Goal: Transaction & Acquisition: Download file/media

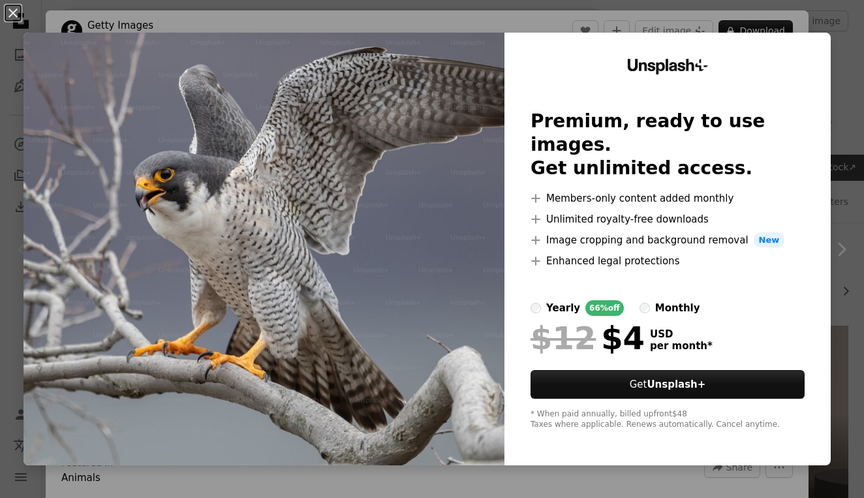
click at [279, 23] on div "An X shape Unsplash+ Premium, ready to use images. Get unlimited access. A plus…" at bounding box center [432, 249] width 864 height 498
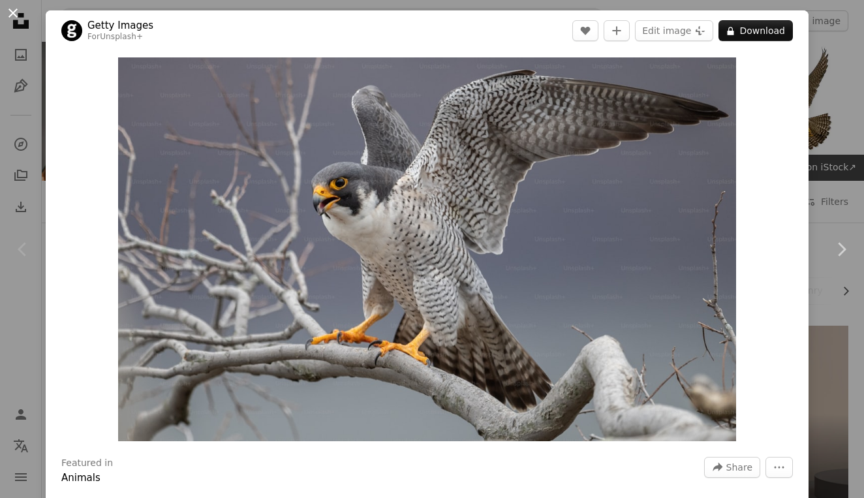
click at [14, 18] on button "An X shape" at bounding box center [13, 13] width 16 height 16
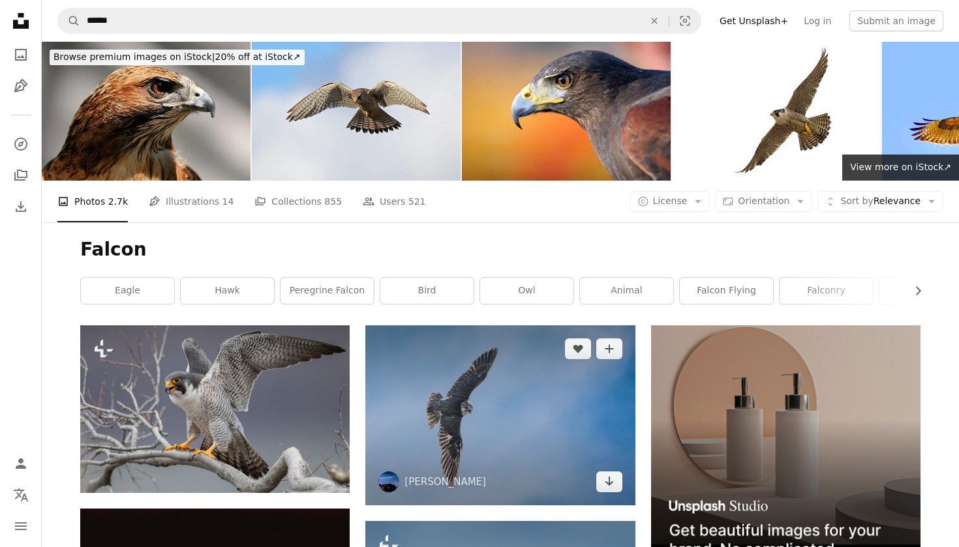
click at [466, 445] on img at bounding box center [499, 414] width 269 height 179
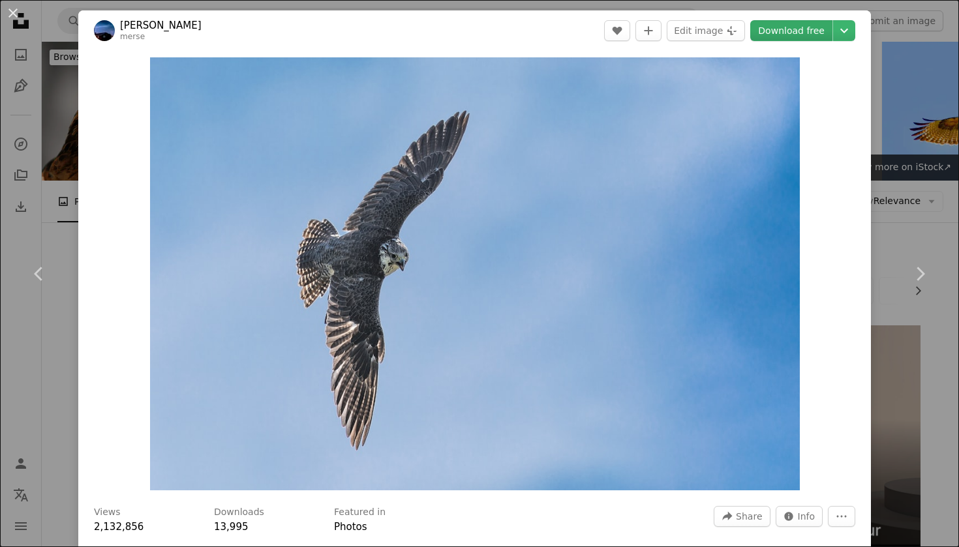
click at [804, 33] on link "Download free" at bounding box center [791, 30] width 82 height 21
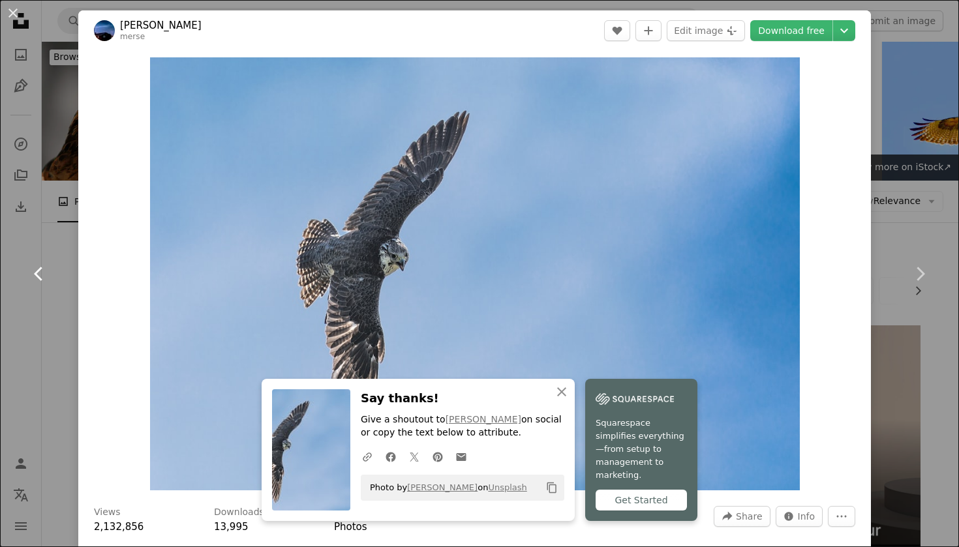
click at [8, 283] on link "Chevron left" at bounding box center [39, 273] width 78 height 125
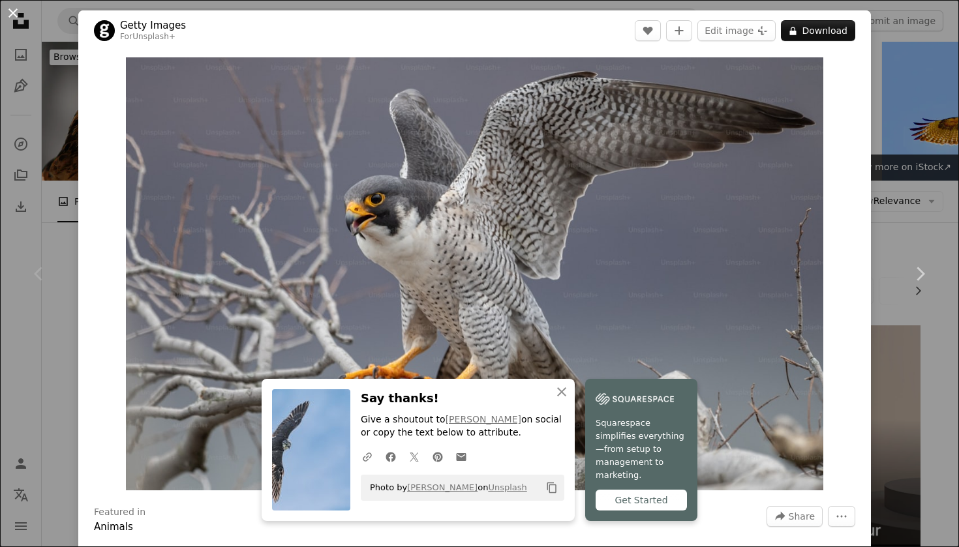
click at [11, 10] on button "An X shape" at bounding box center [13, 13] width 16 height 16
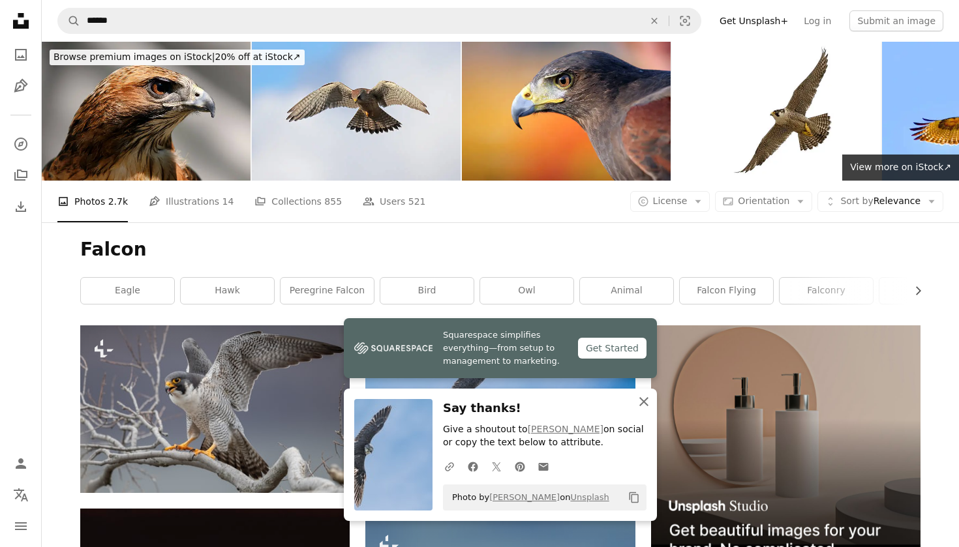
click at [641, 409] on icon "An X shape" at bounding box center [644, 402] width 16 height 16
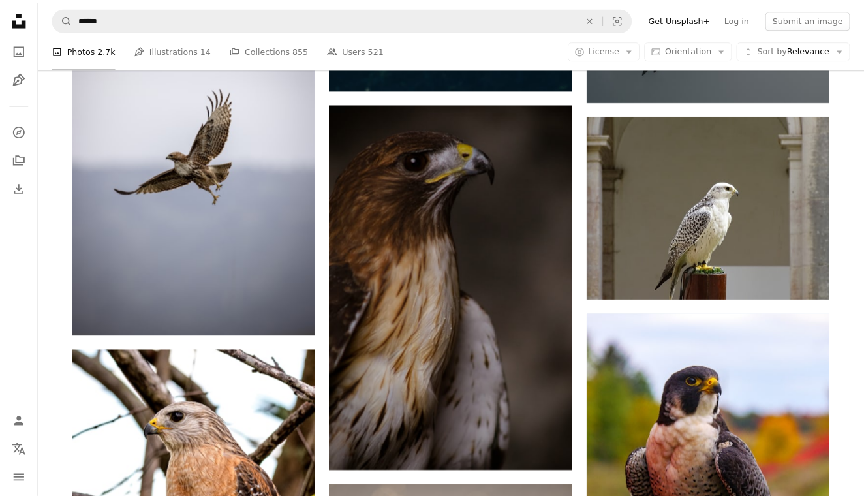
scroll to position [946, 0]
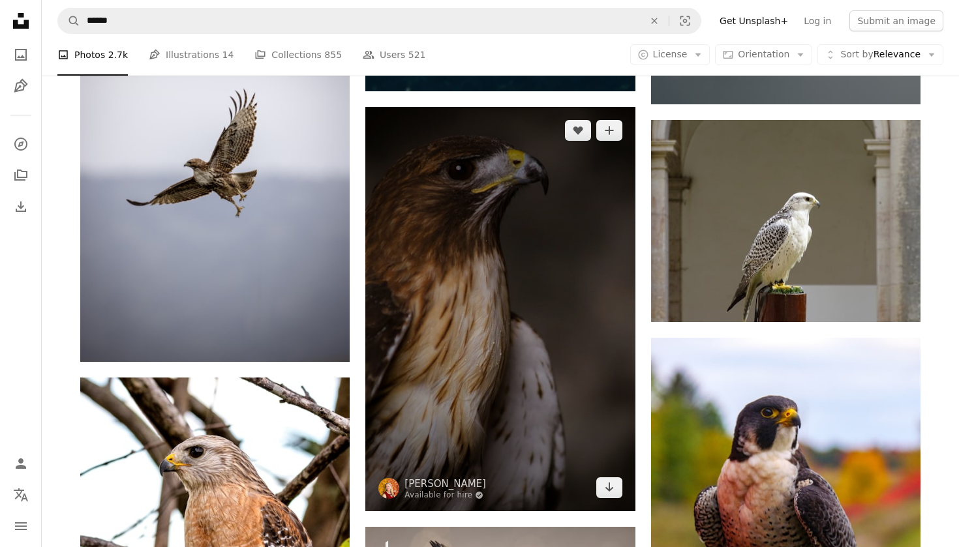
click at [498, 324] on img at bounding box center [499, 309] width 269 height 404
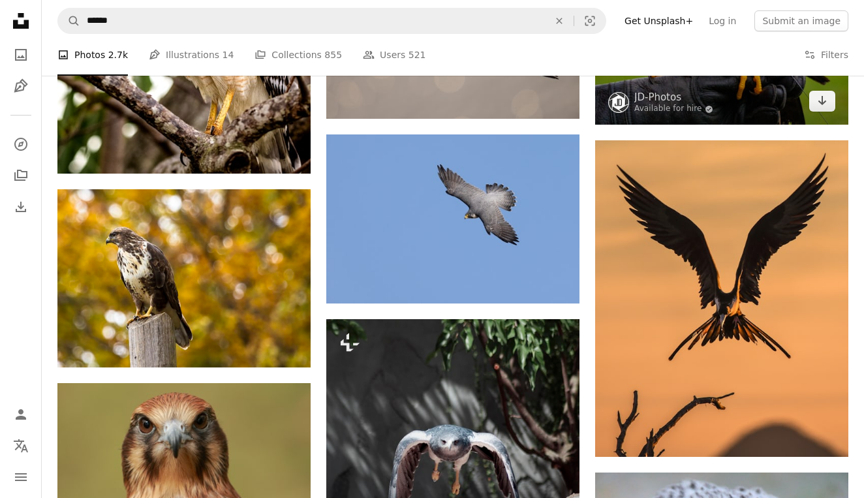
scroll to position [1583, 0]
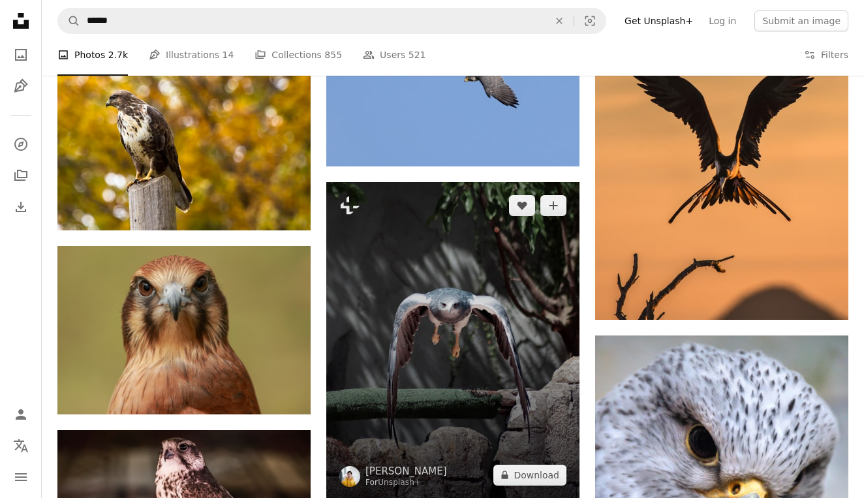
click at [485, 377] on img at bounding box center [452, 340] width 253 height 316
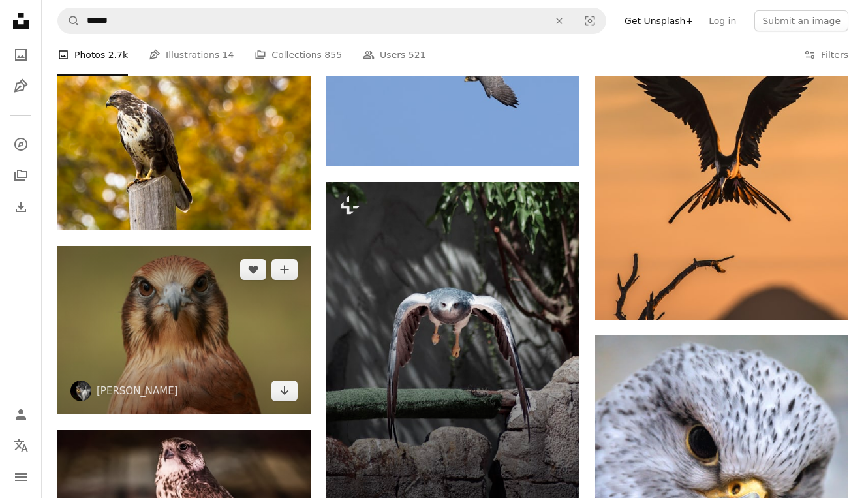
click at [228, 354] on img at bounding box center [183, 330] width 253 height 168
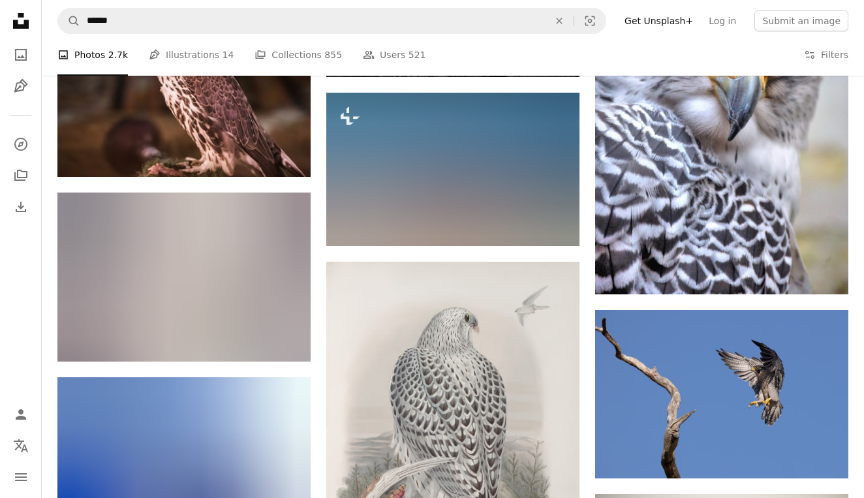
scroll to position [2015, 0]
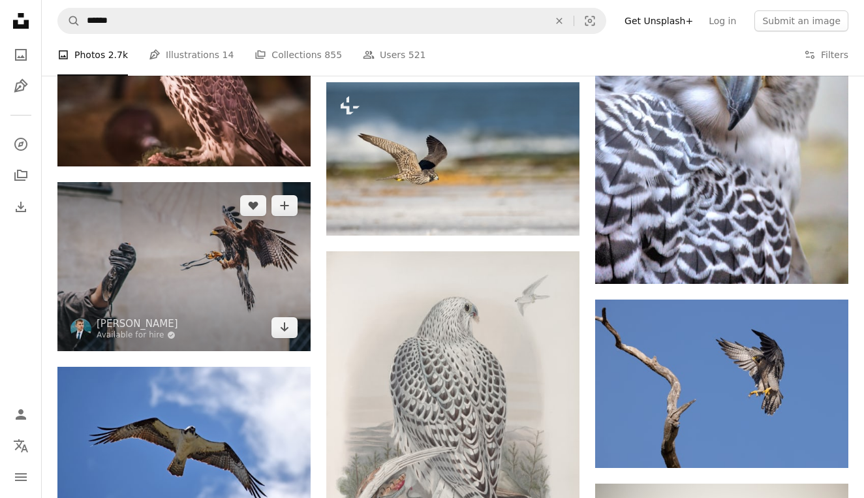
click at [228, 293] on img at bounding box center [183, 266] width 253 height 168
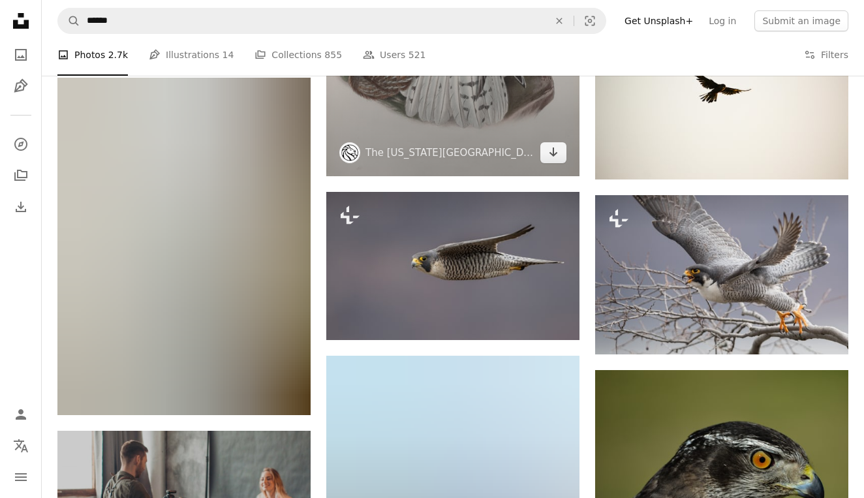
scroll to position [2488, 0]
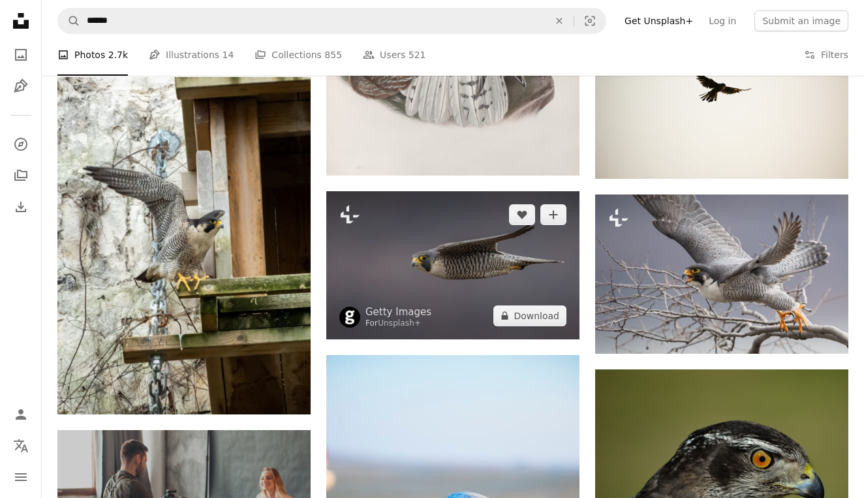
click at [424, 267] on img at bounding box center [452, 265] width 253 height 148
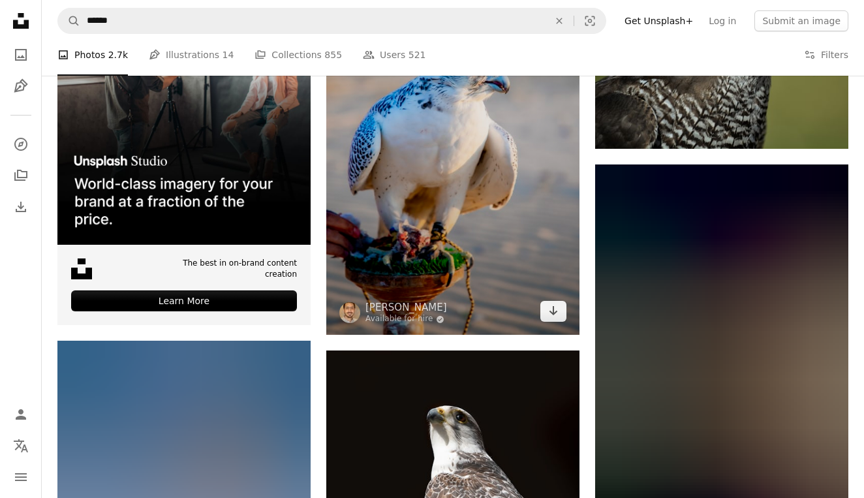
scroll to position [2977, 0]
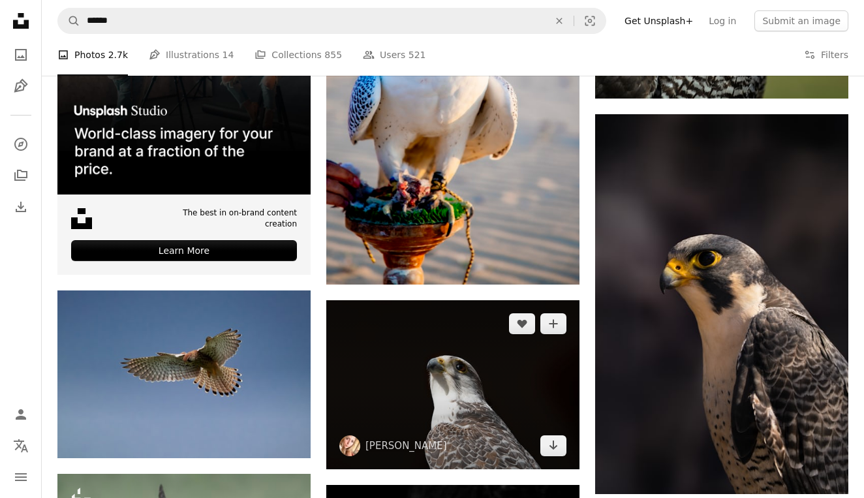
click at [411, 379] on img at bounding box center [452, 384] width 253 height 168
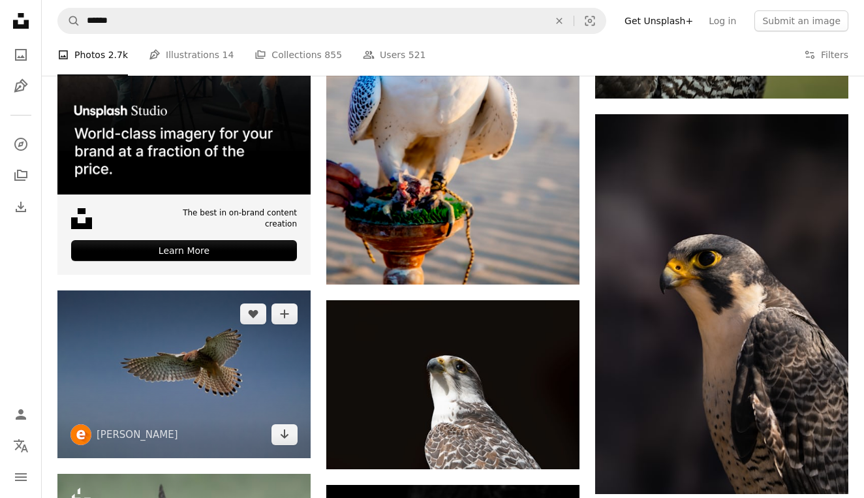
click at [243, 413] on img at bounding box center [183, 374] width 253 height 168
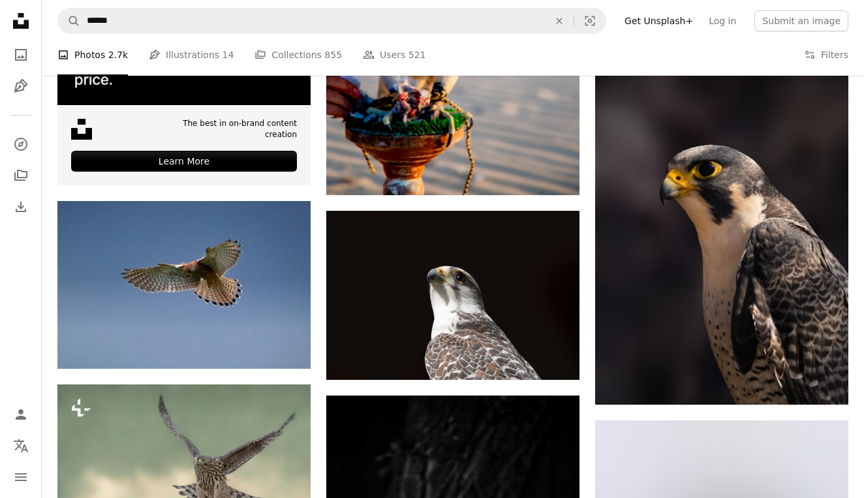
scroll to position [3064, 0]
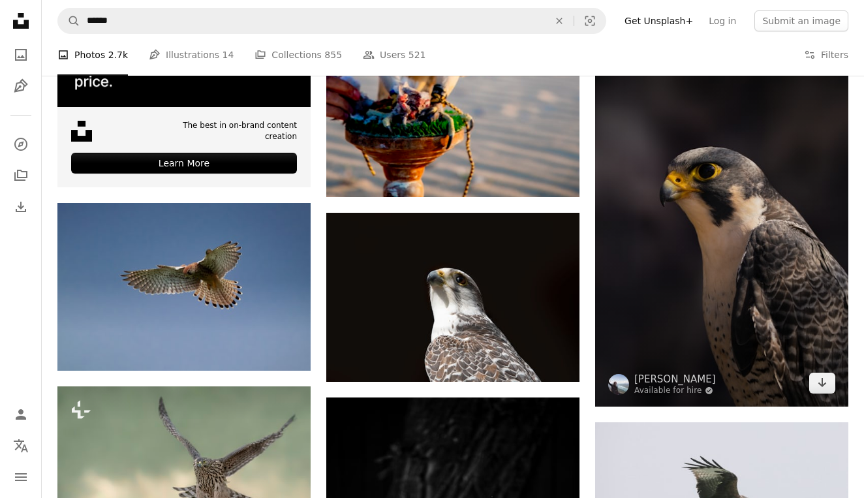
click at [773, 277] on img at bounding box center [721, 217] width 253 height 380
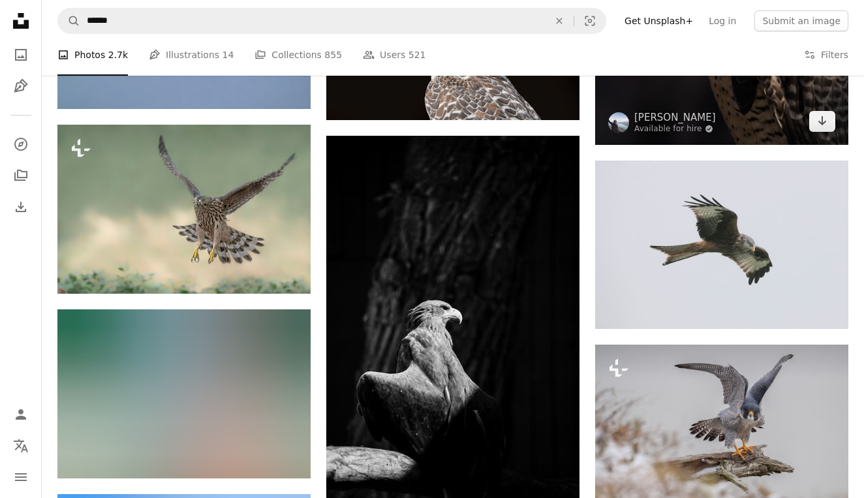
scroll to position [3326, 0]
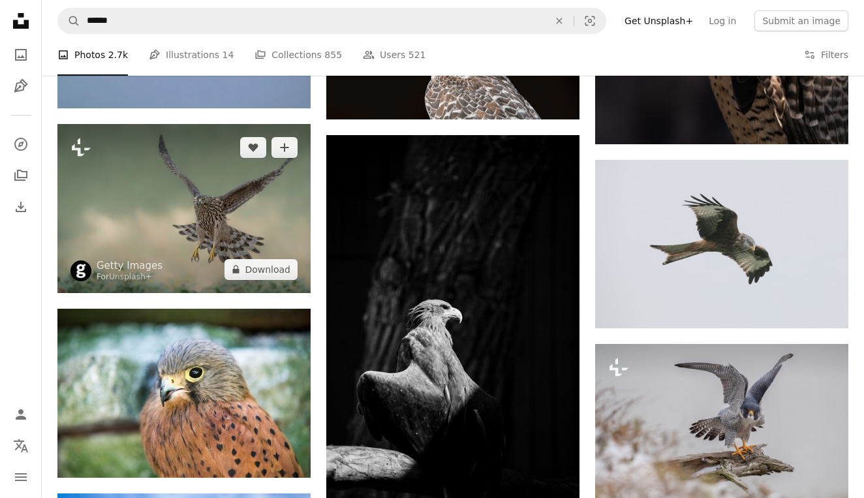
click at [211, 224] on img at bounding box center [183, 208] width 253 height 168
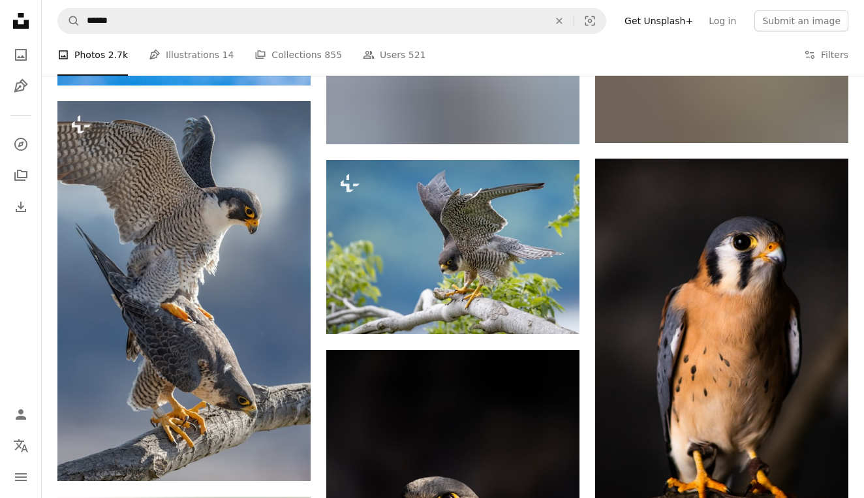
scroll to position [3901, 0]
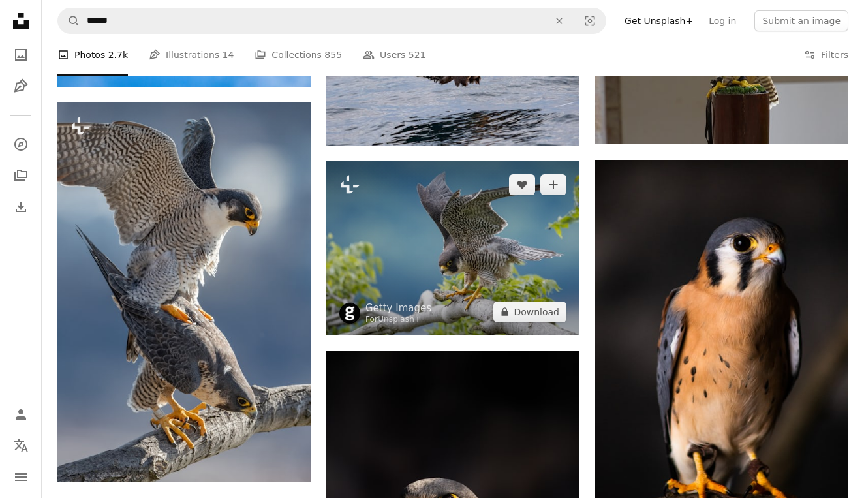
click at [454, 258] on img at bounding box center [452, 248] width 253 height 174
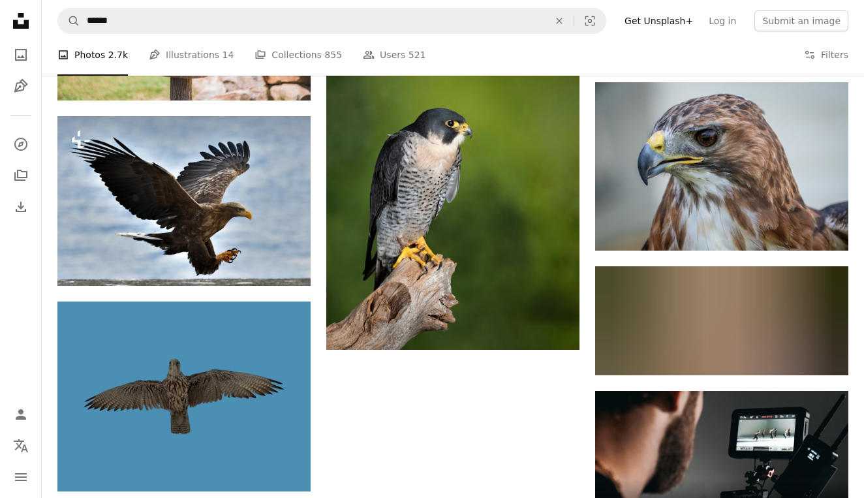
scroll to position [5081, 0]
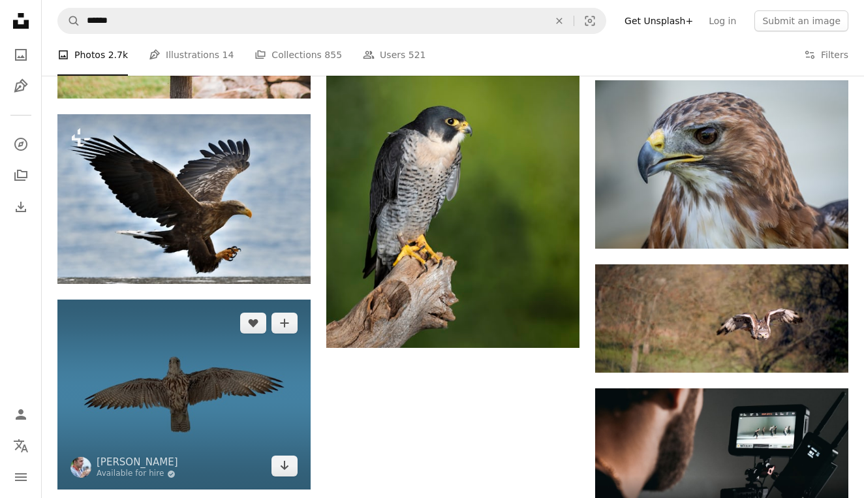
click at [247, 370] on img at bounding box center [183, 394] width 253 height 190
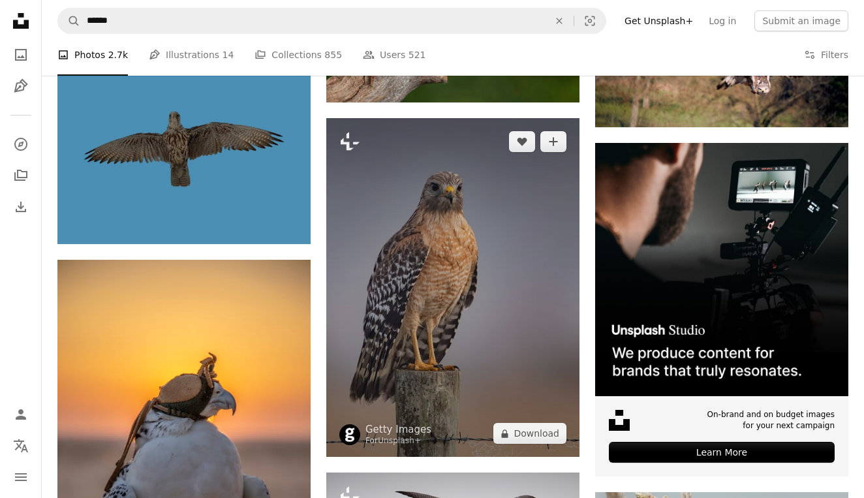
scroll to position [5344, 0]
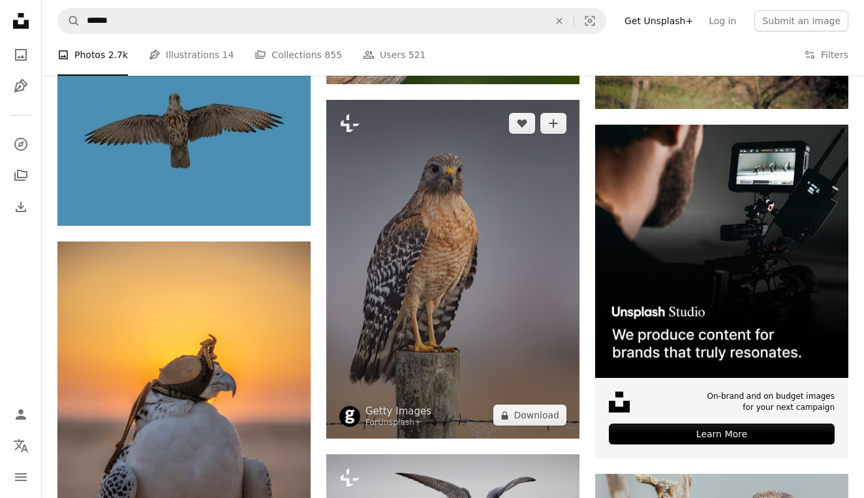
click at [428, 286] on img at bounding box center [452, 269] width 253 height 339
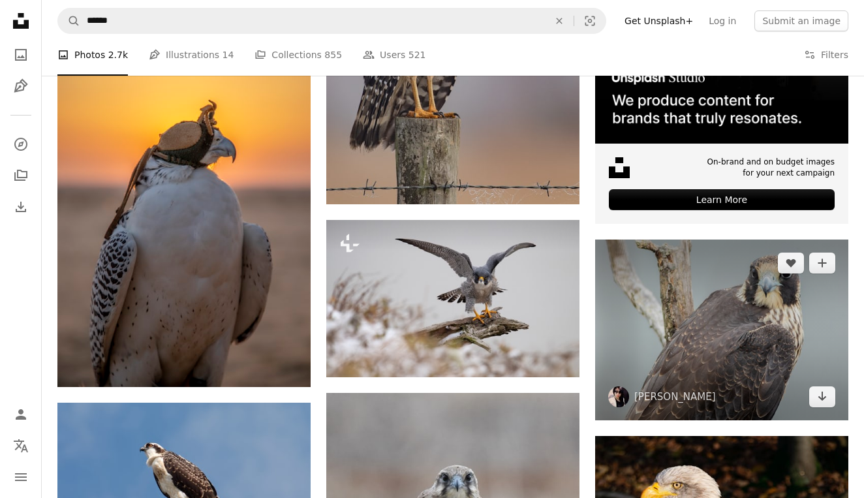
scroll to position [5573, 0]
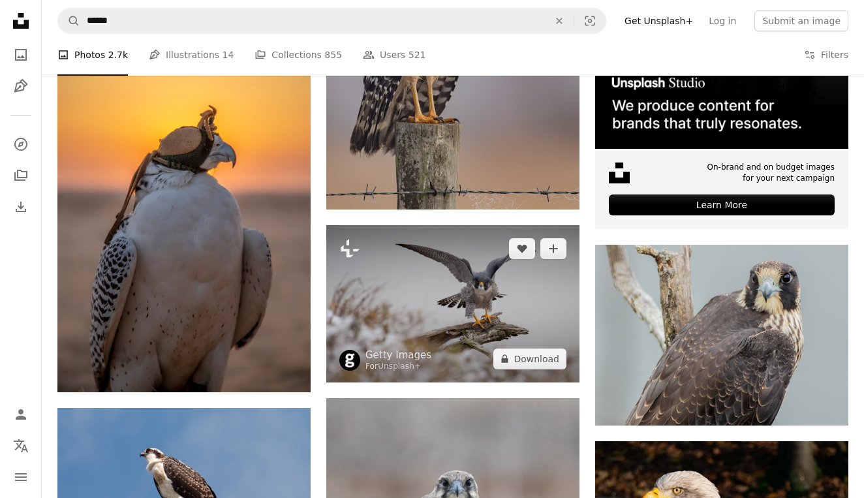
click at [522, 275] on img at bounding box center [452, 303] width 253 height 157
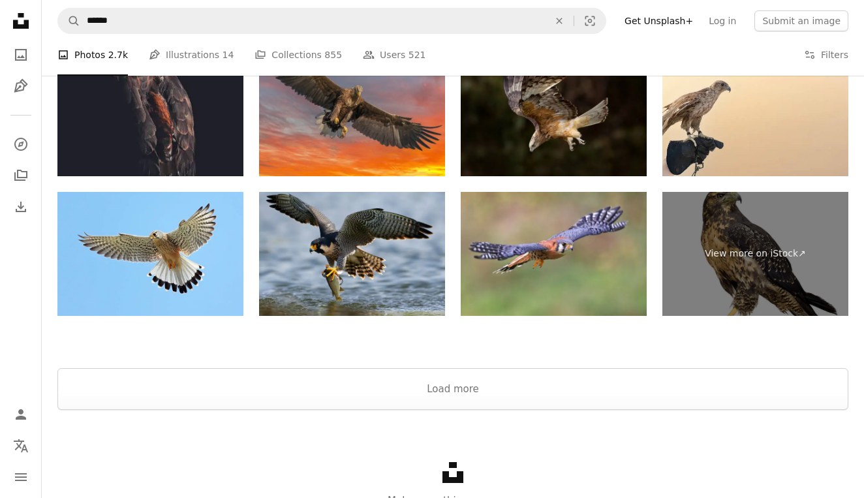
scroll to position [8065, 0]
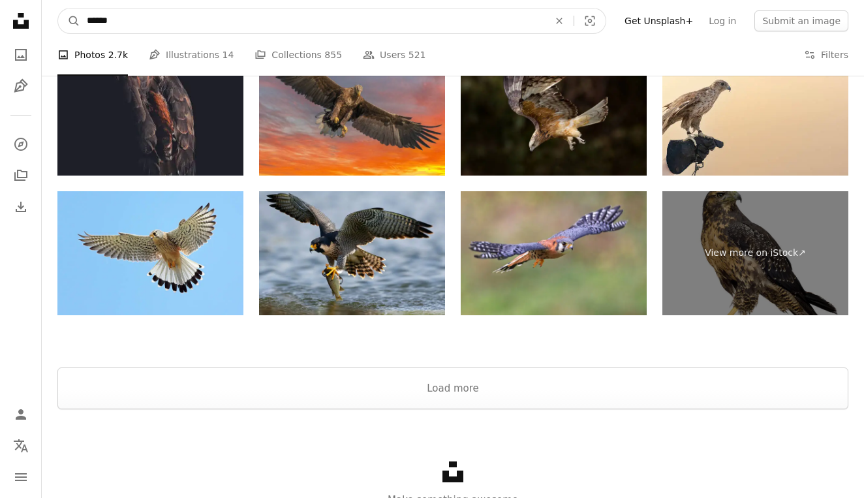
click at [122, 23] on input "******" at bounding box center [312, 20] width 464 height 25
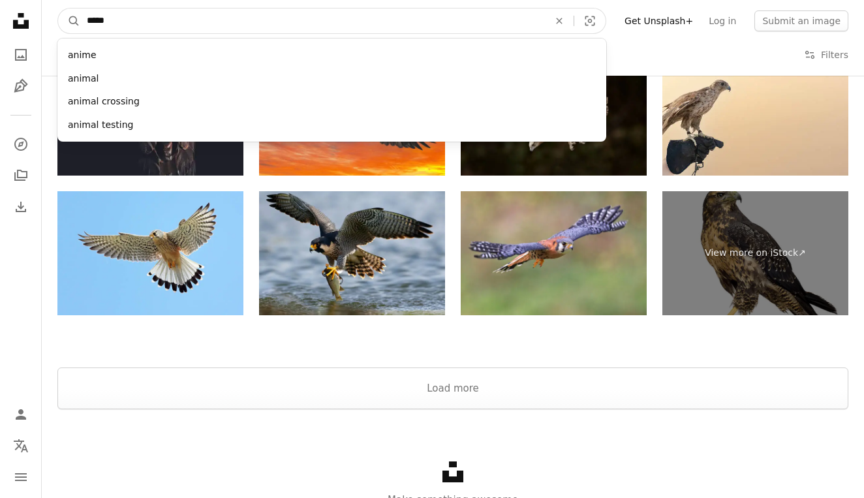
type input "******"
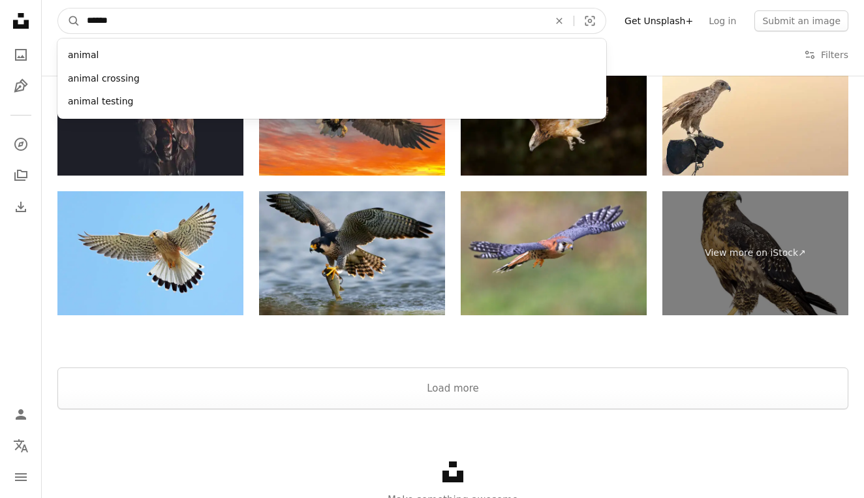
click at [69, 21] on button "A magnifying glass" at bounding box center [69, 20] width 22 height 25
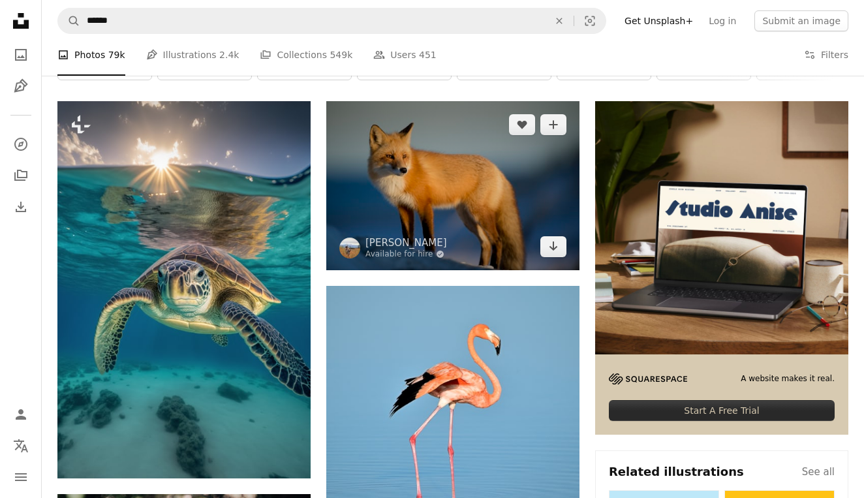
scroll to position [225, 0]
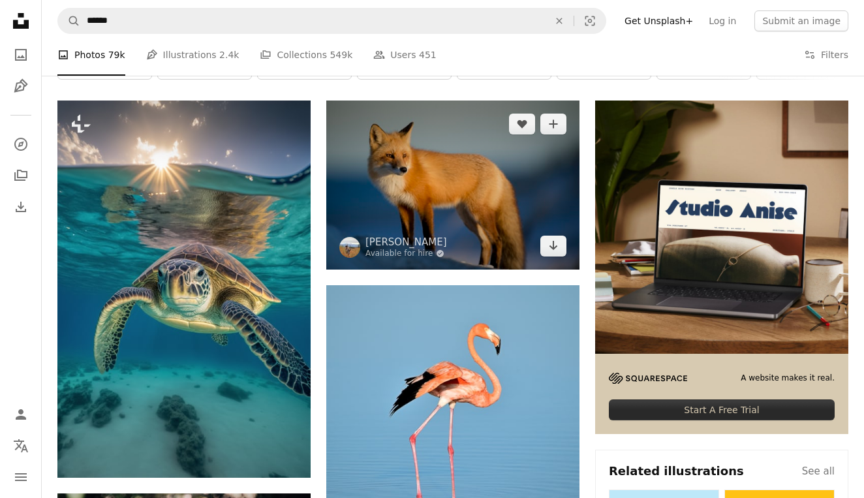
click at [433, 155] on img at bounding box center [452, 184] width 253 height 168
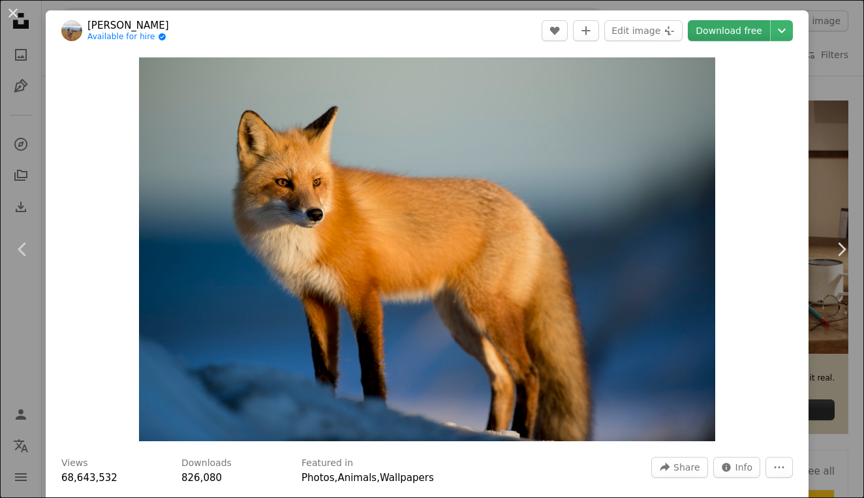
click at [719, 36] on link "Download free" at bounding box center [728, 30] width 82 height 21
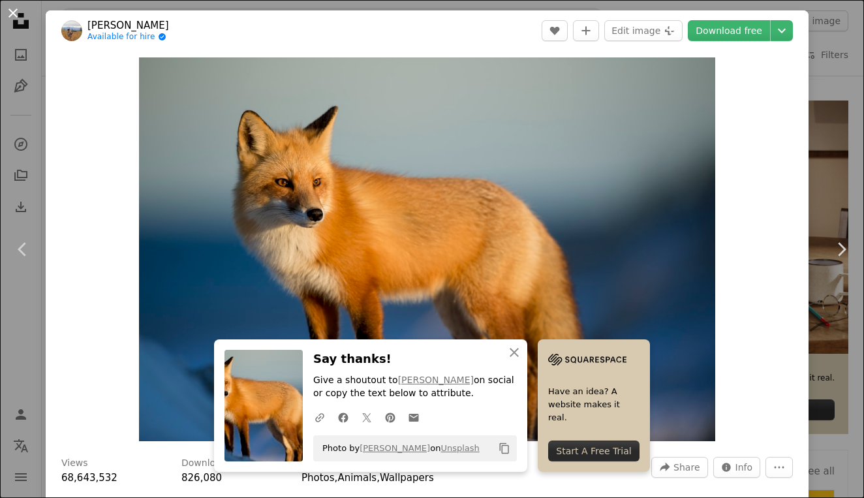
click at [14, 15] on button "An X shape" at bounding box center [13, 13] width 16 height 16
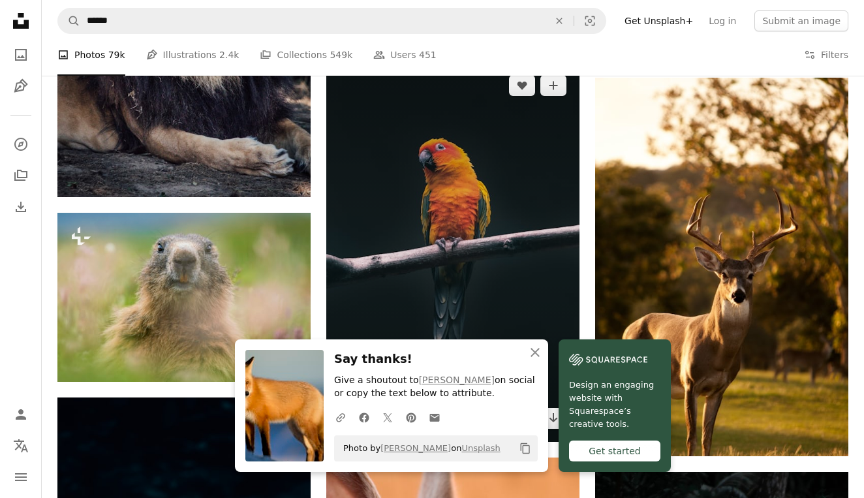
scroll to position [931, 0]
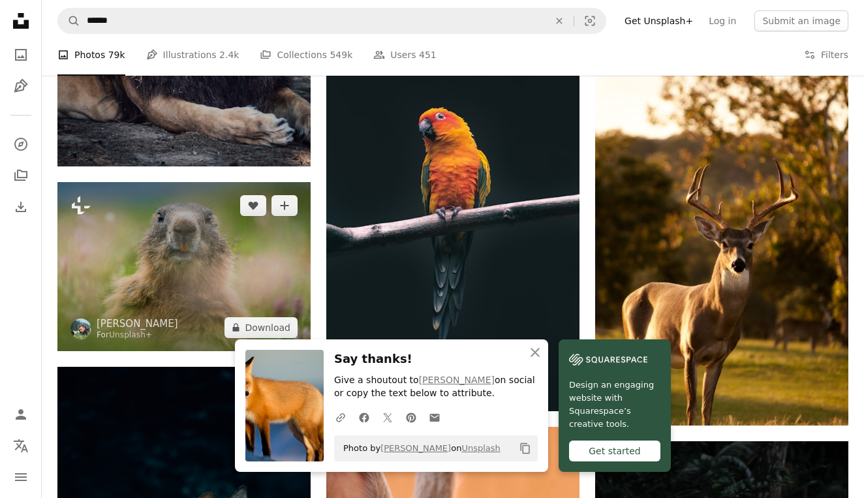
click at [181, 280] on img at bounding box center [183, 266] width 253 height 169
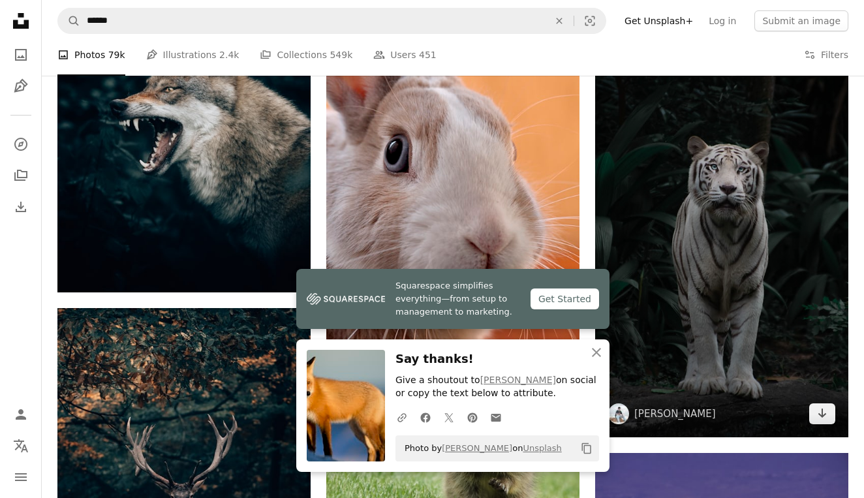
scroll to position [1386, 0]
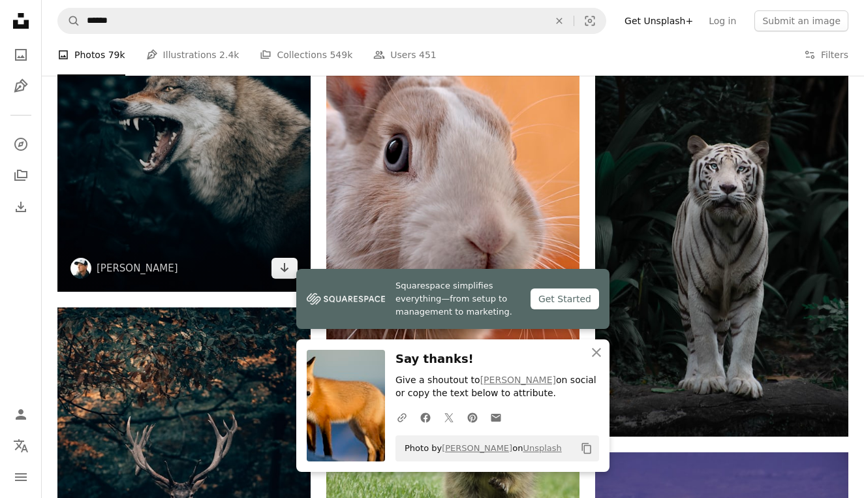
click at [185, 193] on img at bounding box center [183, 102] width 253 height 380
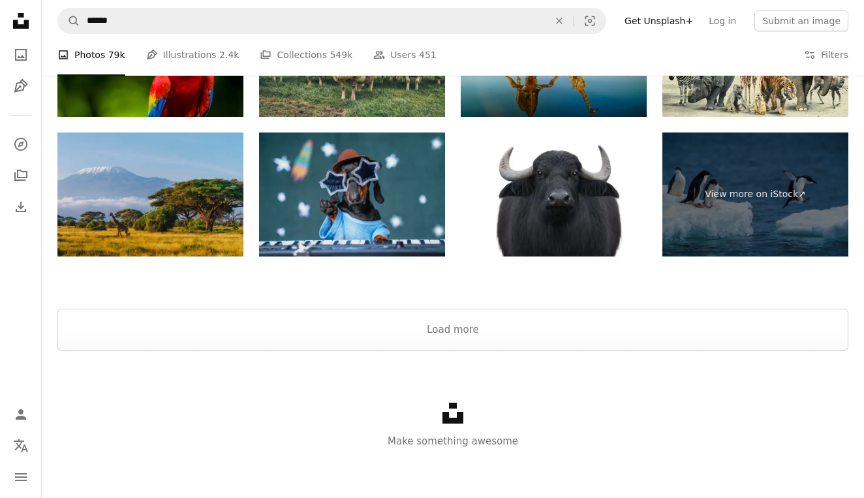
scroll to position [2994, 0]
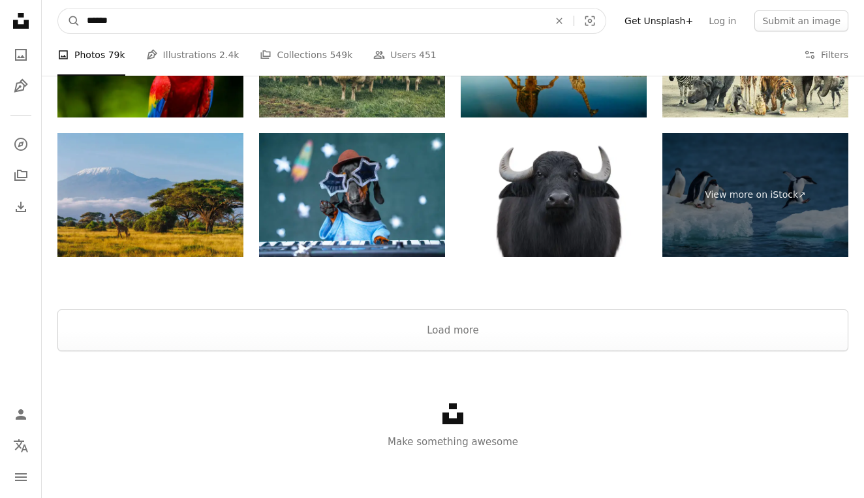
click at [123, 22] on input "******" at bounding box center [312, 20] width 464 height 25
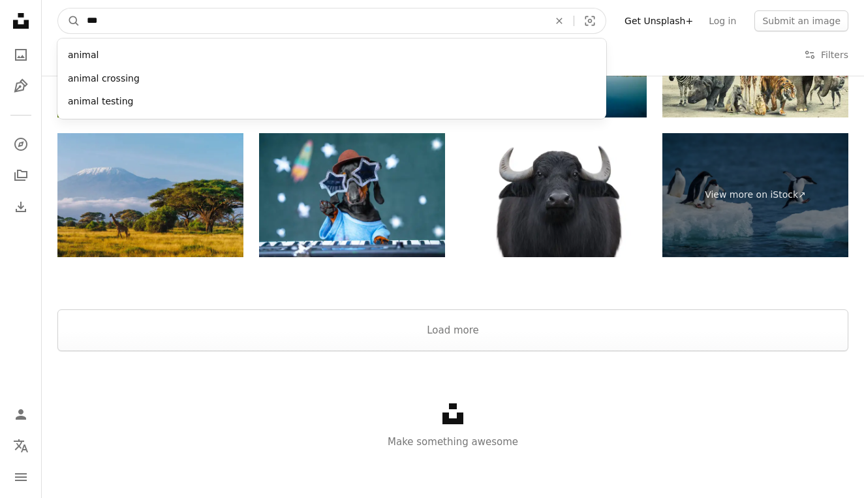
type input "****"
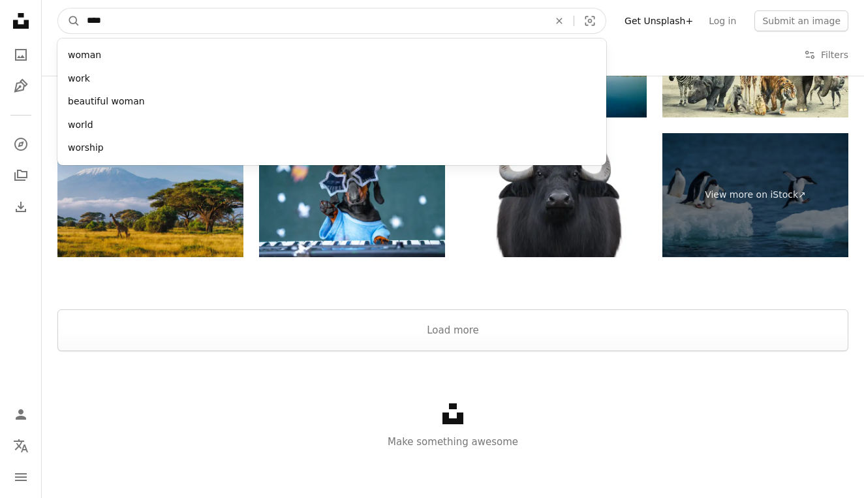
click at [69, 21] on button "A magnifying glass" at bounding box center [69, 20] width 22 height 25
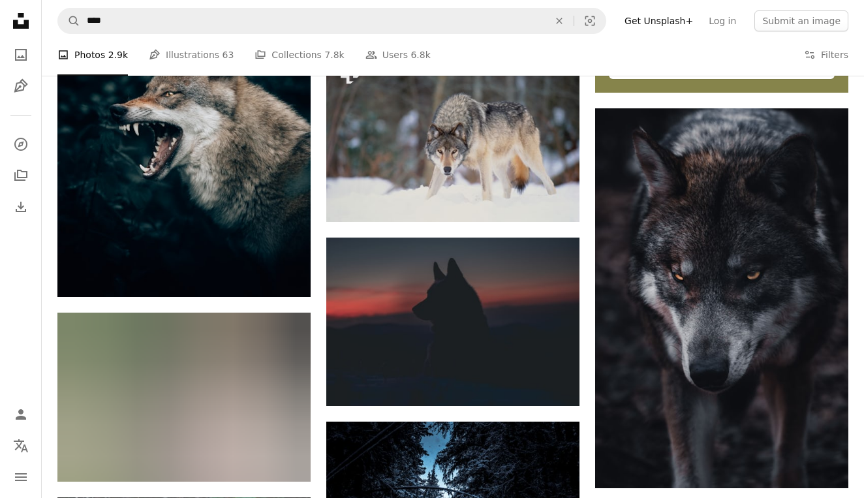
scroll to position [593, 0]
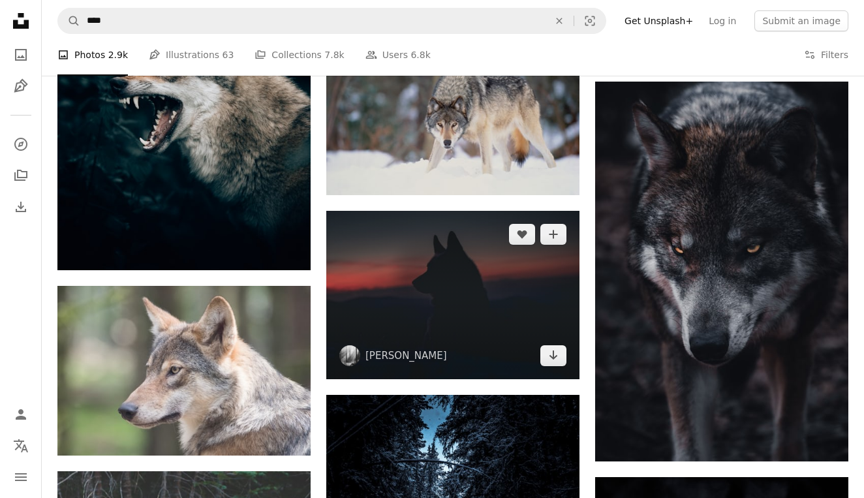
click at [449, 288] on img at bounding box center [452, 295] width 253 height 168
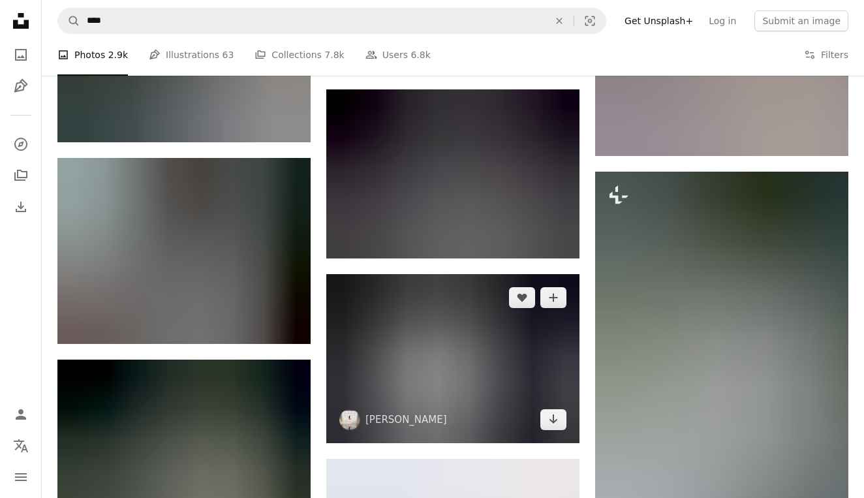
scroll to position [1462, 0]
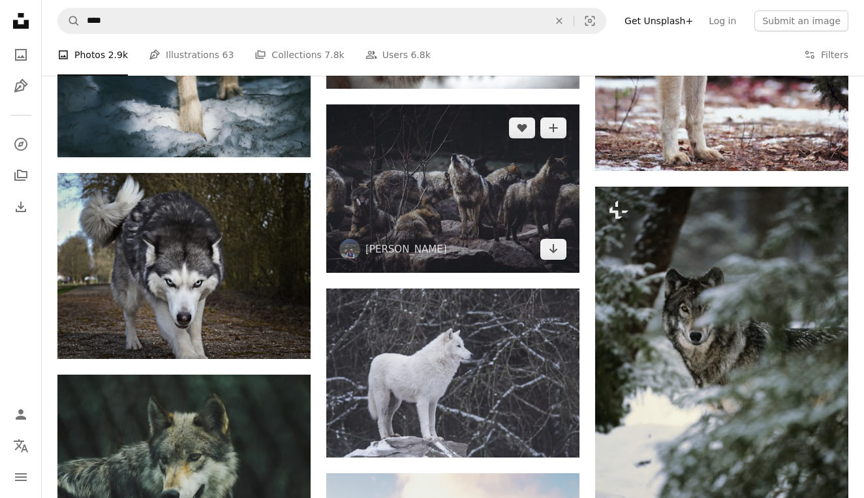
click at [481, 192] on img at bounding box center [452, 188] width 253 height 168
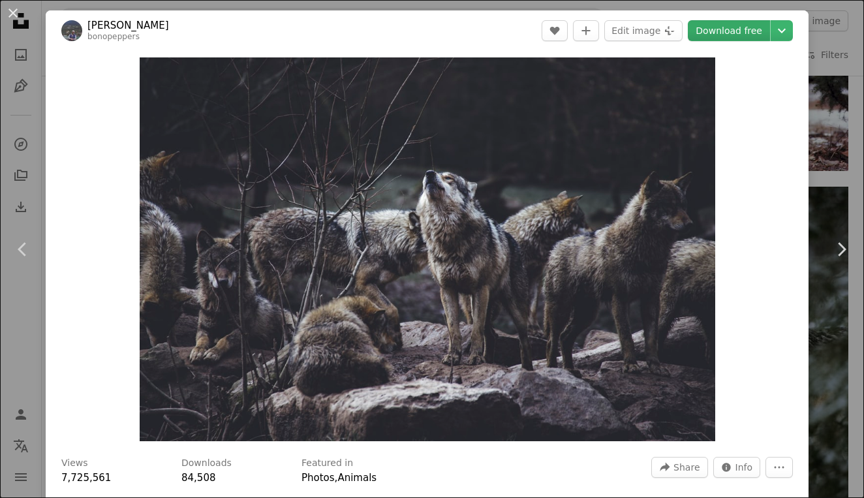
click at [753, 33] on link "Download free" at bounding box center [728, 30] width 82 height 21
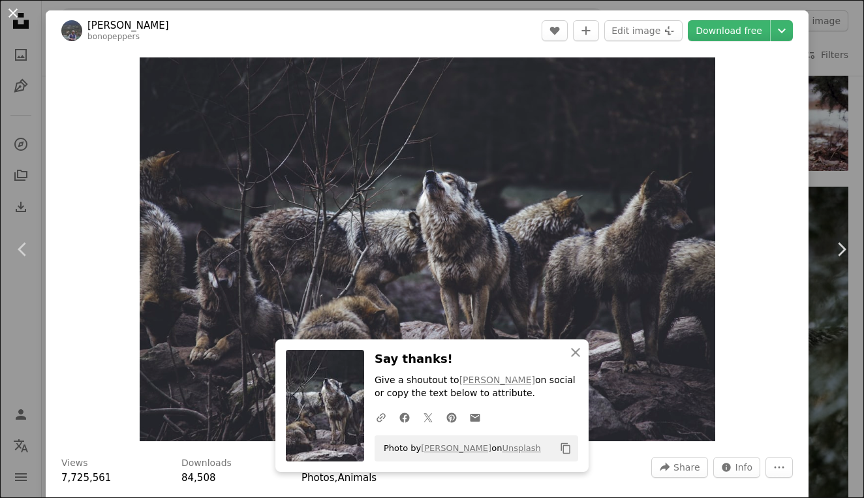
click at [12, 13] on button "An X shape" at bounding box center [13, 13] width 16 height 16
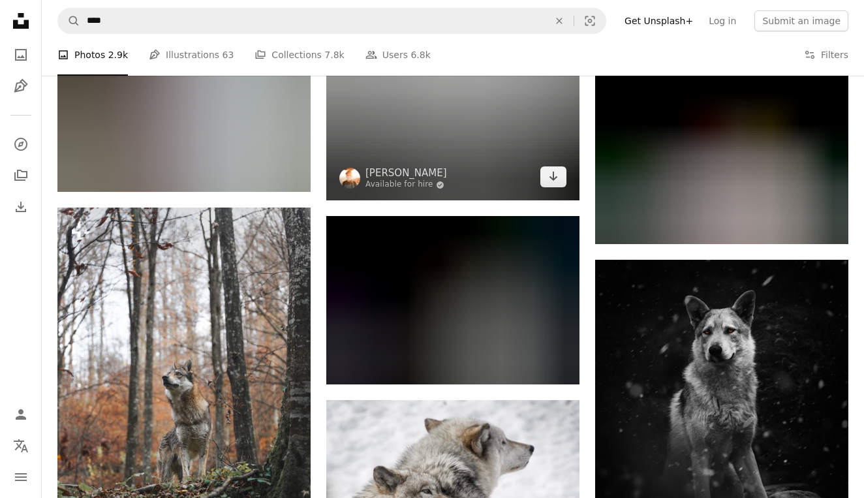
scroll to position [3298, 0]
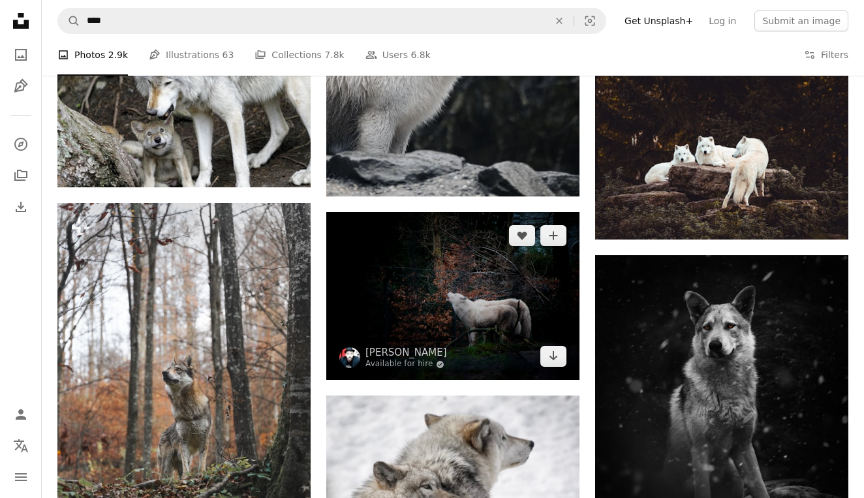
click at [455, 288] on img at bounding box center [452, 296] width 253 height 168
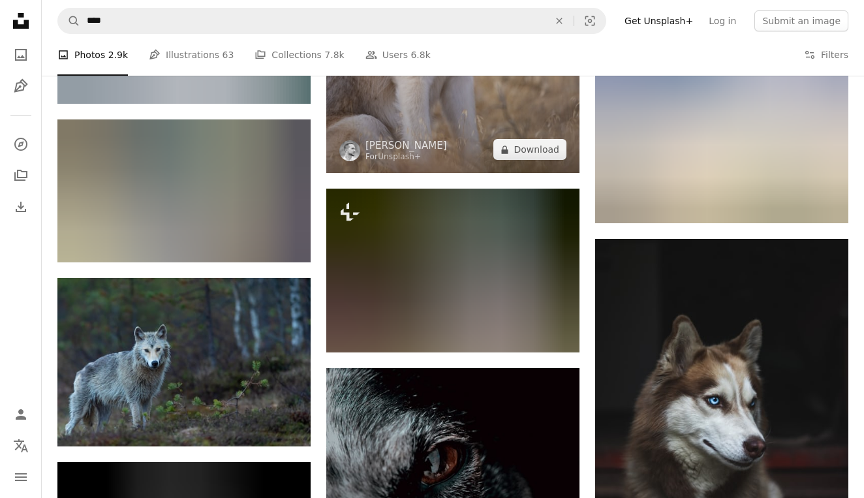
scroll to position [4834, 0]
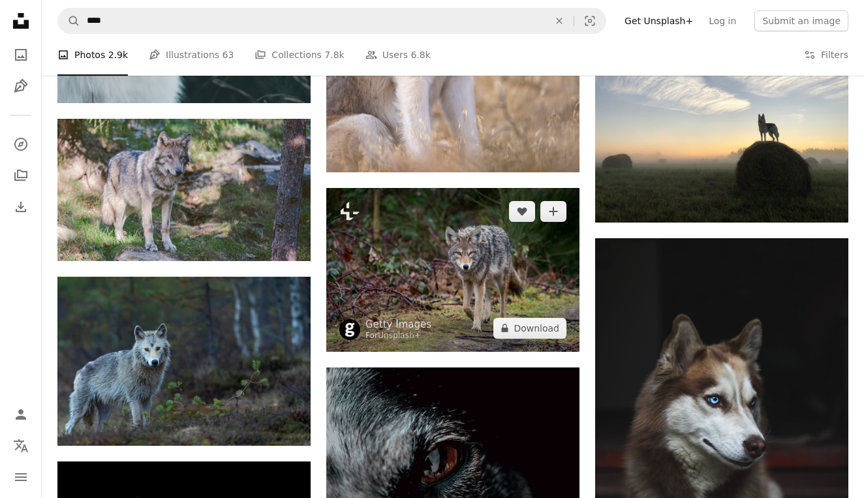
click at [443, 262] on img at bounding box center [452, 270] width 253 height 164
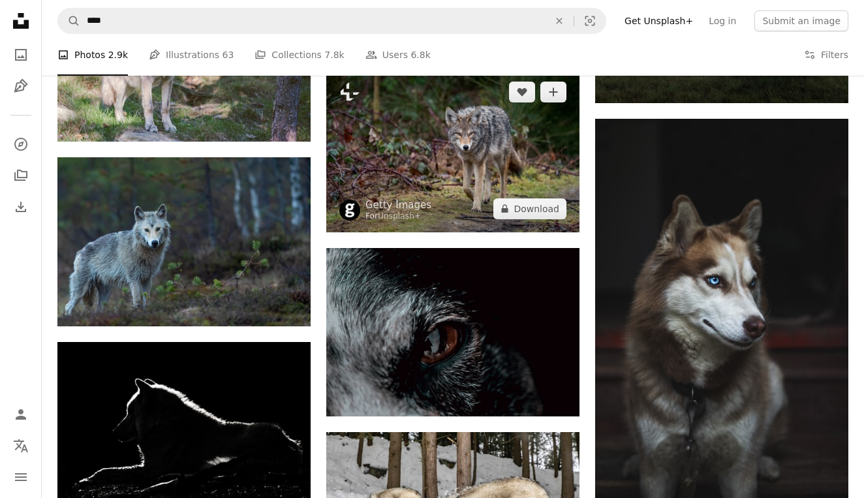
scroll to position [4957, 0]
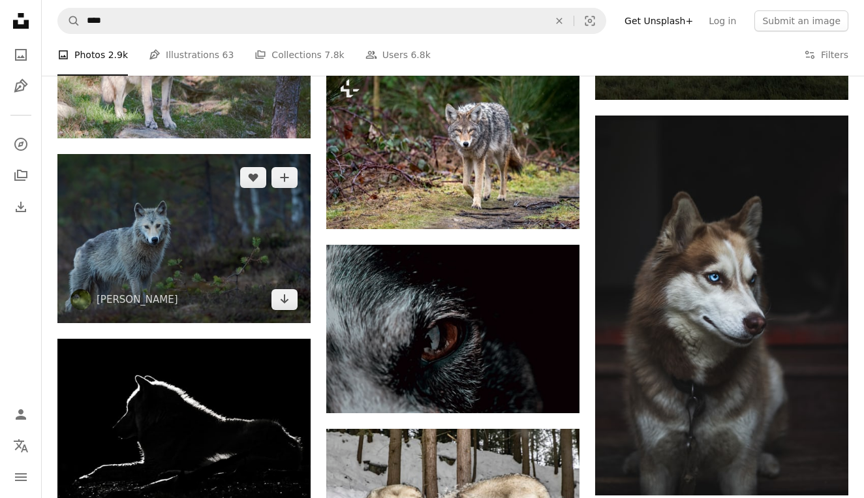
click at [217, 244] on img at bounding box center [183, 238] width 253 height 168
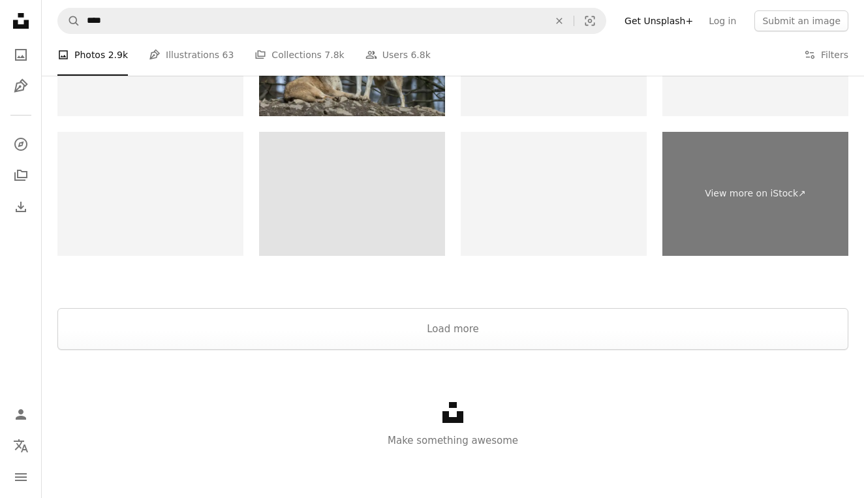
scroll to position [6158, 0]
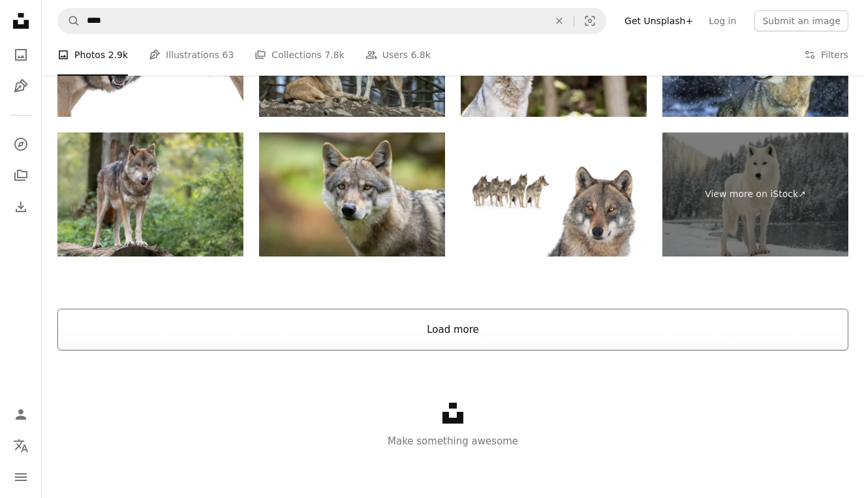
click at [454, 333] on button "Load more" at bounding box center [452, 330] width 791 height 42
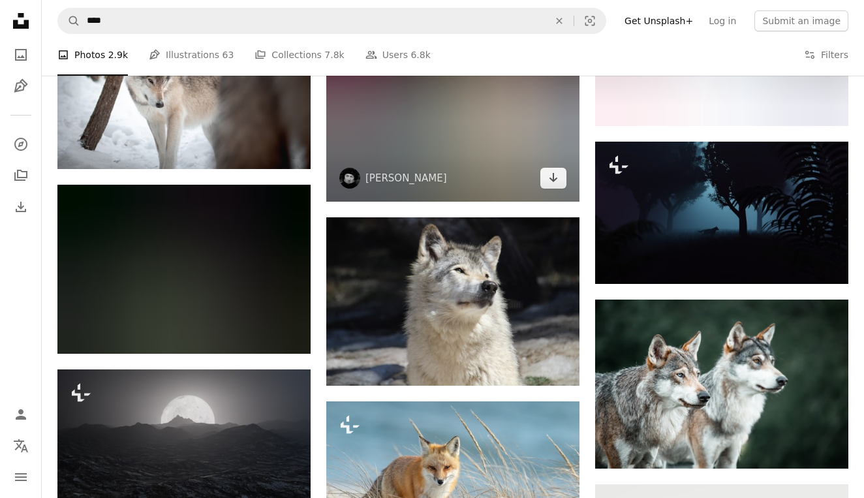
scroll to position [11403, 0]
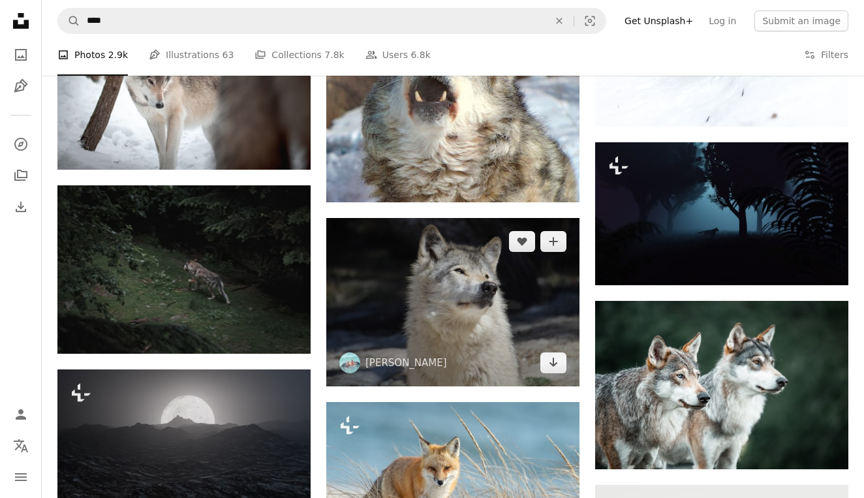
click at [454, 334] on img at bounding box center [452, 302] width 253 height 168
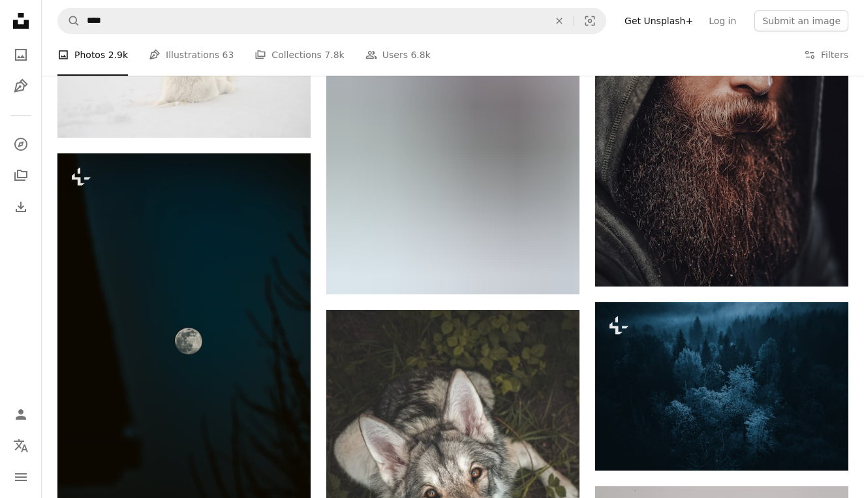
scroll to position [24776, 0]
